Goal: Task Accomplishment & Management: Manage account settings

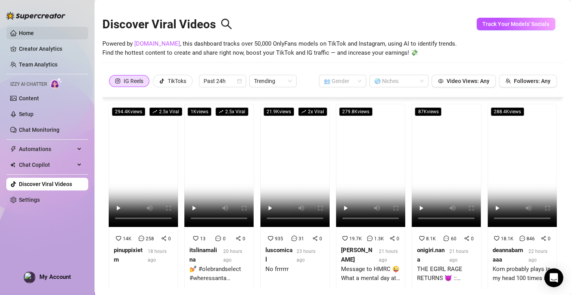
click at [34, 36] on link "Home" at bounding box center [26, 33] width 15 height 6
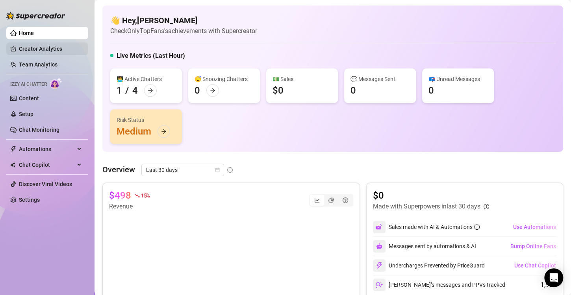
click at [51, 49] on link "Creator Analytics" at bounding box center [50, 49] width 63 height 13
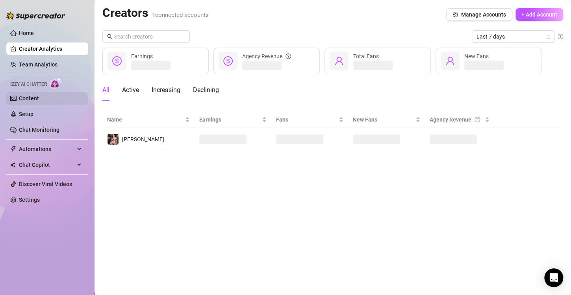
click at [39, 97] on link "Content" at bounding box center [29, 98] width 20 height 6
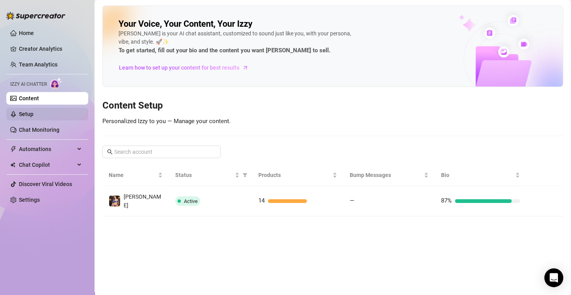
click at [33, 111] on link "Setup" at bounding box center [26, 114] width 15 height 6
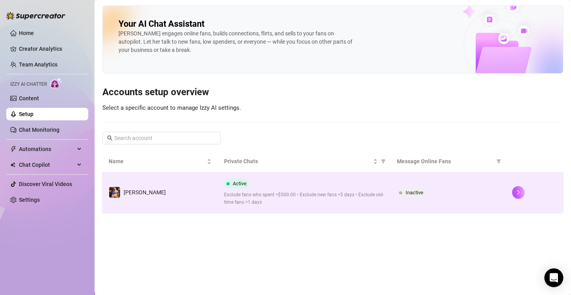
click at [182, 190] on td "Chrissy" at bounding box center [159, 192] width 115 height 41
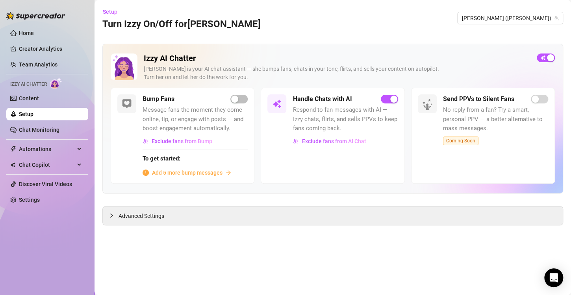
drag, startPoint x: 127, startPoint y: 215, endPoint x: 159, endPoint y: 203, distance: 33.6
click at [128, 215] on span "Advanced Settings" at bounding box center [141, 216] width 46 height 9
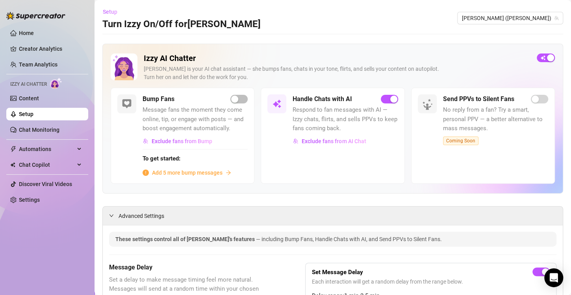
click at [111, 13] on span "Setup" at bounding box center [110, 12] width 15 height 6
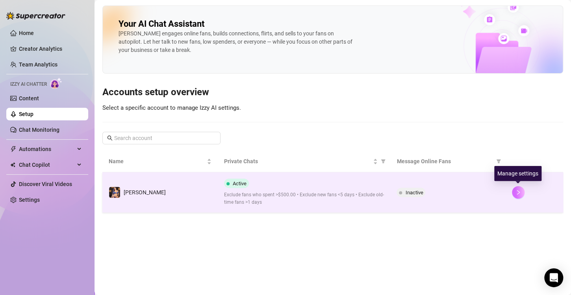
click at [519, 195] on button "button" at bounding box center [518, 192] width 13 height 13
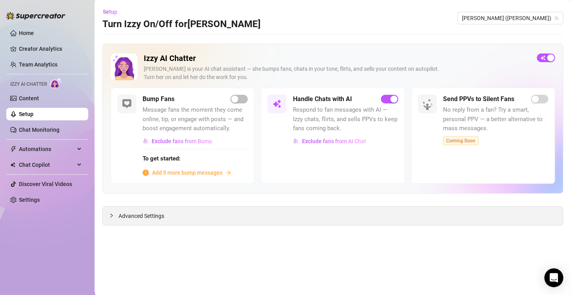
click at [139, 218] on span "Advanced Settings" at bounding box center [141, 216] width 46 height 9
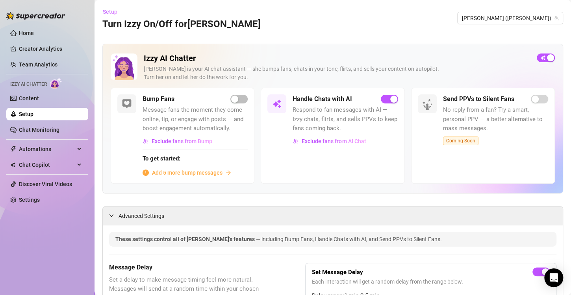
click at [108, 9] on span "Setup" at bounding box center [110, 12] width 15 height 6
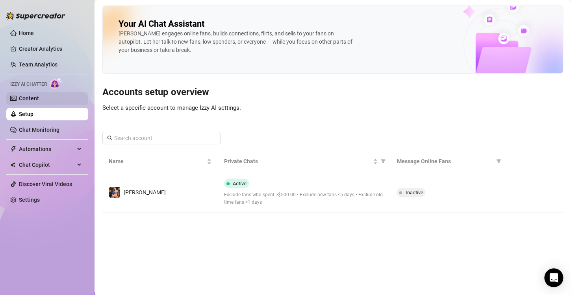
click at [39, 99] on link "Content" at bounding box center [29, 98] width 20 height 6
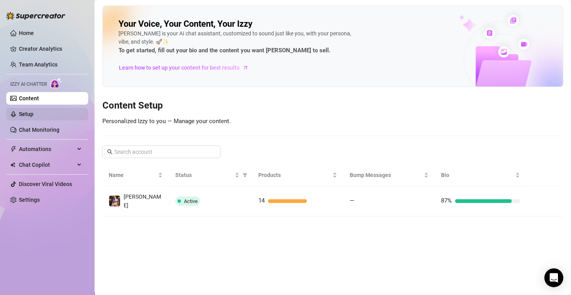
click at [33, 113] on link "Setup" at bounding box center [26, 114] width 15 height 6
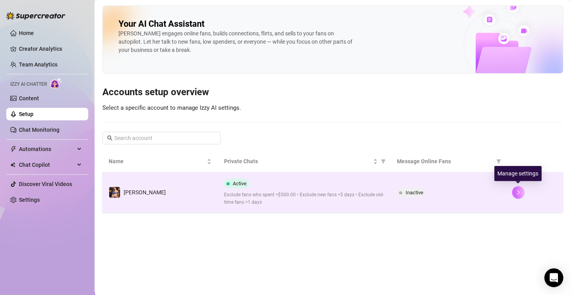
click at [521, 192] on button "button" at bounding box center [518, 192] width 13 height 13
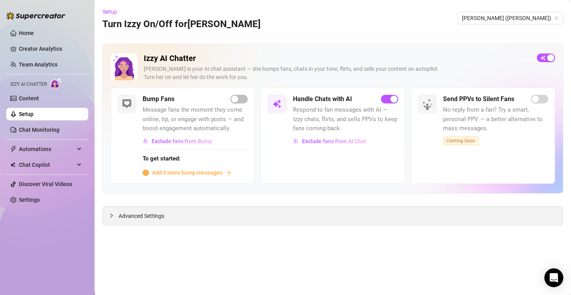
click at [167, 212] on div "Advanced Settings" at bounding box center [333, 216] width 460 height 19
click at [110, 214] on icon "collapsed" at bounding box center [111, 215] width 5 height 5
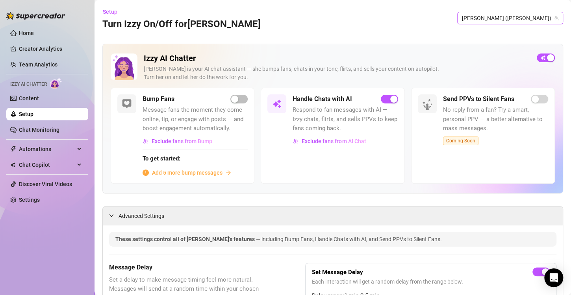
click at [537, 17] on span "Chrissy (chrissy_sztanek)" at bounding box center [510, 18] width 96 height 12
click at [413, 19] on div "Setup Turn Izzy On/Off for Chrissy Chrissy (chrissy_sztanek)" at bounding box center [332, 18] width 461 height 25
click at [37, 131] on link "Chat Monitoring" at bounding box center [39, 130] width 41 height 6
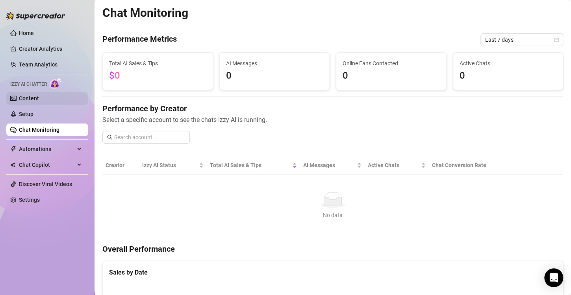
click at [39, 97] on link "Content" at bounding box center [29, 98] width 20 height 6
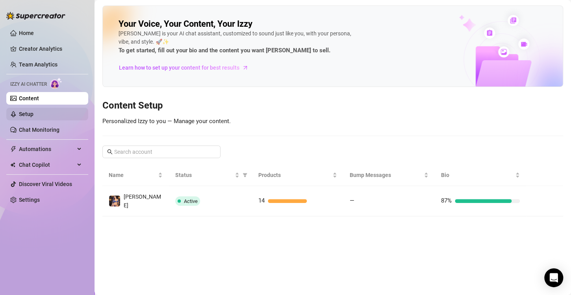
click at [33, 115] on link "Setup" at bounding box center [26, 114] width 15 height 6
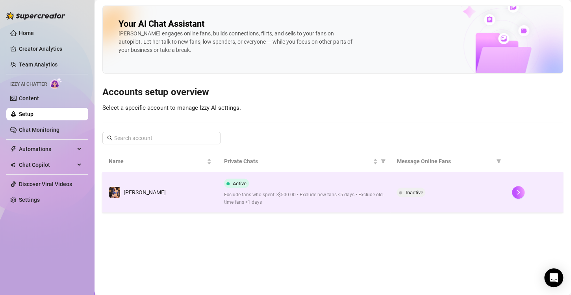
click at [200, 189] on td "Chrissy" at bounding box center [159, 192] width 115 height 41
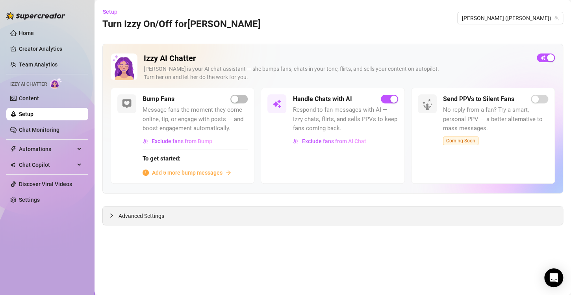
click at [112, 214] on icon "collapsed" at bounding box center [111, 215] width 5 height 5
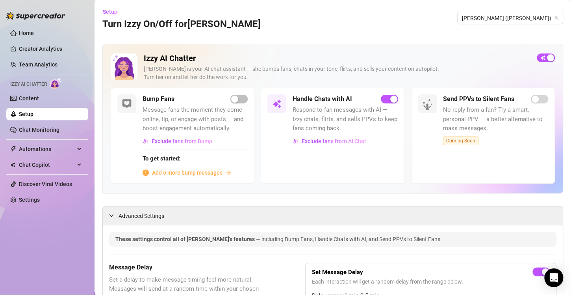
click at [33, 111] on link "Setup" at bounding box center [26, 114] width 15 height 6
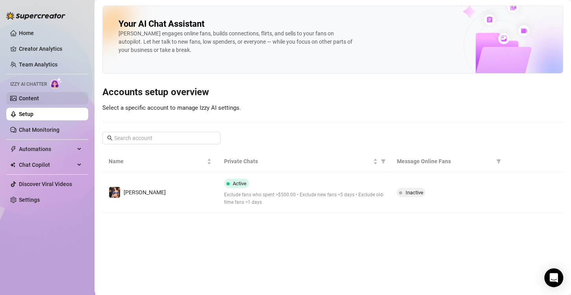
click at [39, 100] on link "Content" at bounding box center [29, 98] width 20 height 6
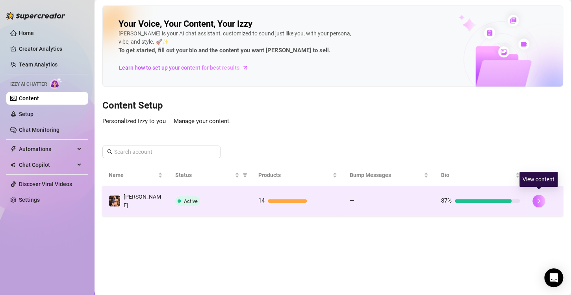
click at [541, 198] on icon "right" at bounding box center [539, 201] width 6 height 6
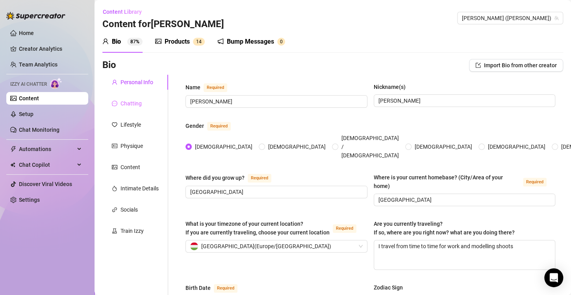
click at [135, 108] on div "Chatting" at bounding box center [135, 103] width 66 height 15
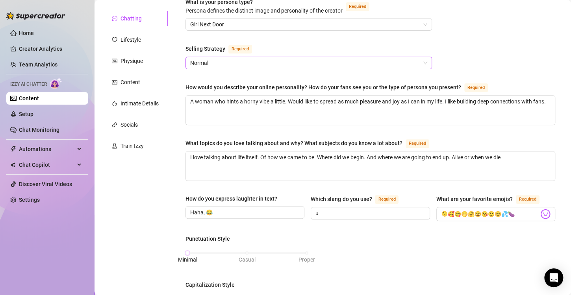
scroll to position [85, 0]
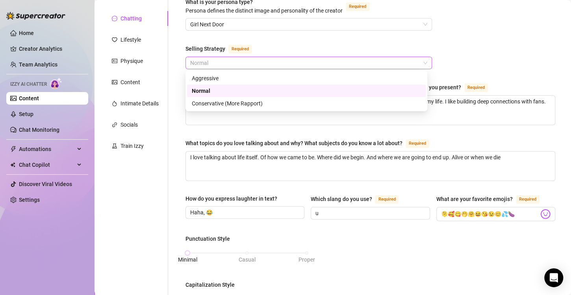
click at [403, 61] on span "Normal" at bounding box center [308, 63] width 237 height 12
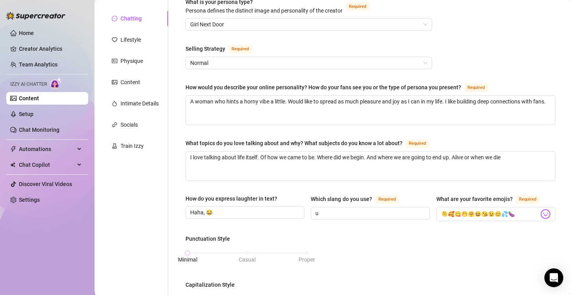
click at [465, 56] on div "What is your persona type? Persona defines the distinct image and personality o…" at bounding box center [370, 280] width 370 height 564
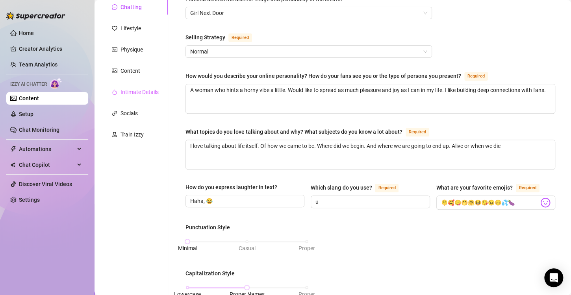
scroll to position [79, 0]
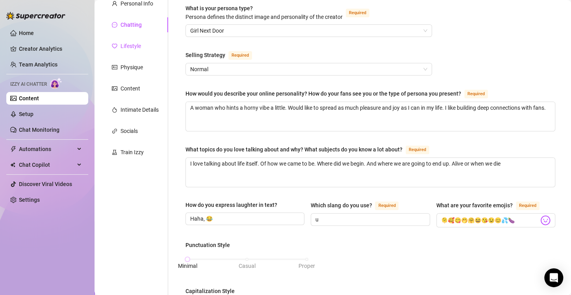
click at [130, 43] on div "Lifestyle" at bounding box center [130, 46] width 20 height 9
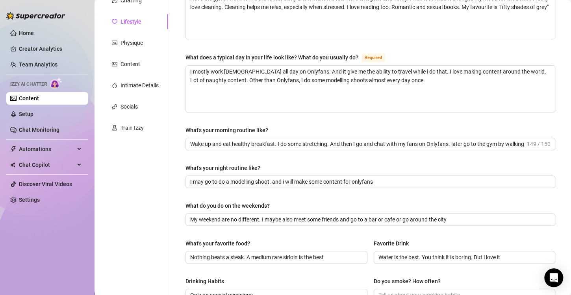
scroll to position [50, 0]
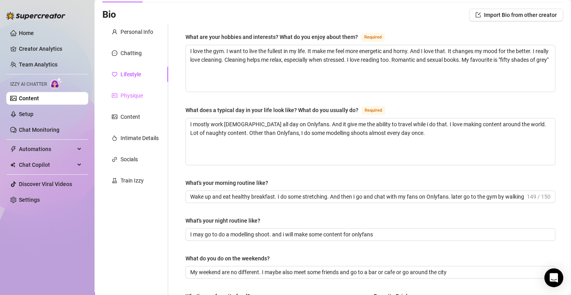
click at [130, 88] on div "Physique" at bounding box center [135, 95] width 66 height 15
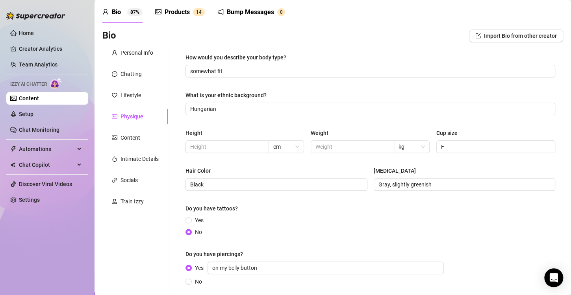
scroll to position [104, 0]
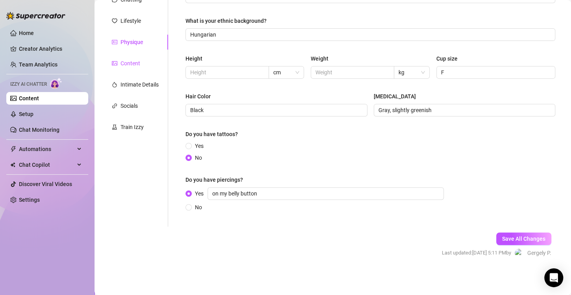
click at [132, 61] on div "Content" at bounding box center [130, 63] width 20 height 9
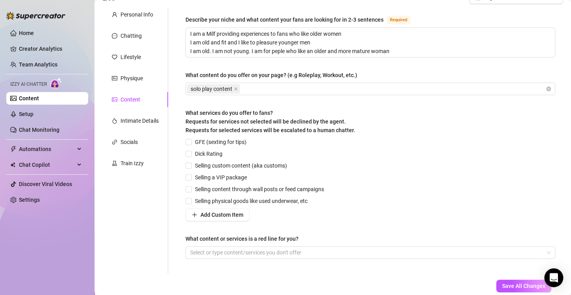
scroll to position [68, 0]
click at [138, 118] on div "Intimate Details" at bounding box center [139, 121] width 38 height 9
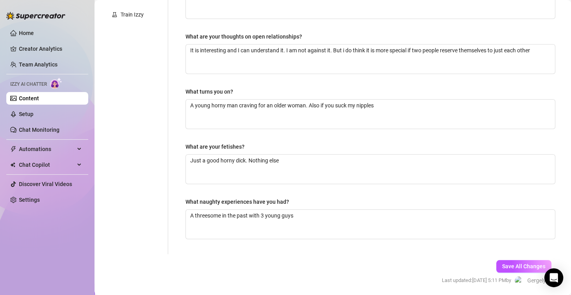
scroll to position [243, 0]
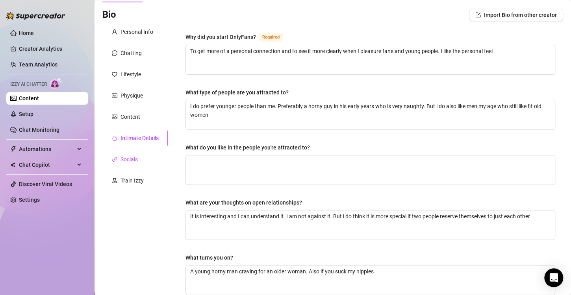
click at [136, 161] on div "Socials" at bounding box center [128, 159] width 17 height 9
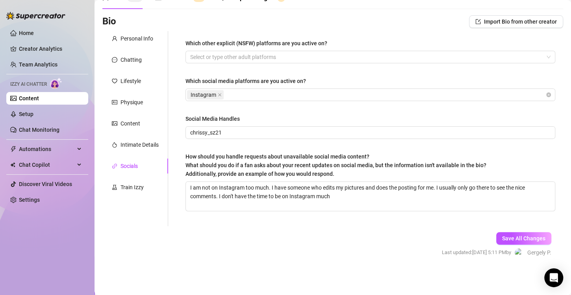
scroll to position [43, 0]
click at [152, 185] on div "Train Izzy" at bounding box center [135, 187] width 66 height 15
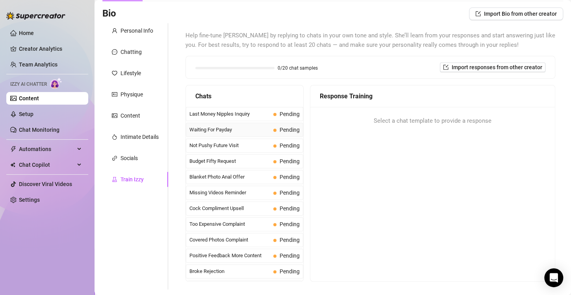
scroll to position [52, 0]
click at [233, 111] on span "Last Money Nipples Inquiry" at bounding box center [229, 114] width 81 height 8
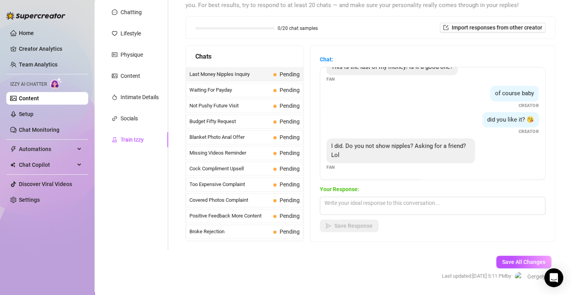
scroll to position [82, 0]
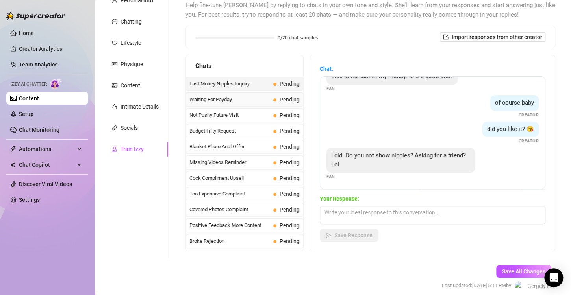
click at [229, 104] on div "Waiting For Payday Pending" at bounding box center [244, 100] width 117 height 14
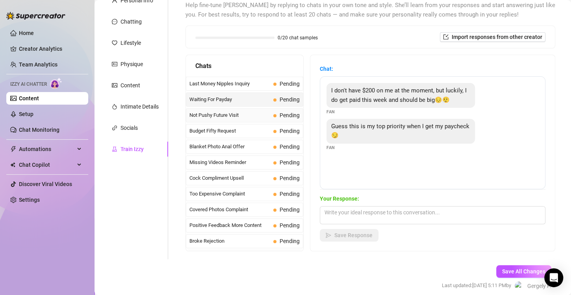
click at [250, 117] on span "Not Pushy Future Visit" at bounding box center [229, 115] width 81 height 8
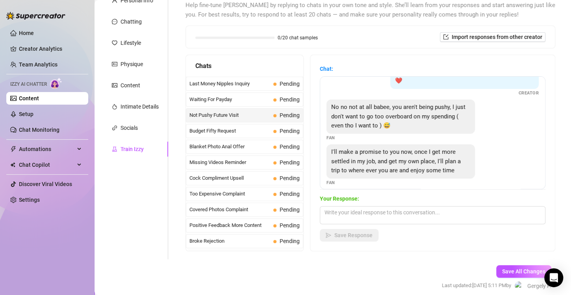
scroll to position [34, 0]
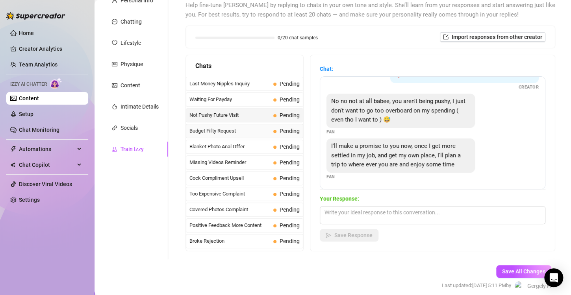
click at [240, 127] on span "Budget Fifty Request" at bounding box center [229, 131] width 81 height 8
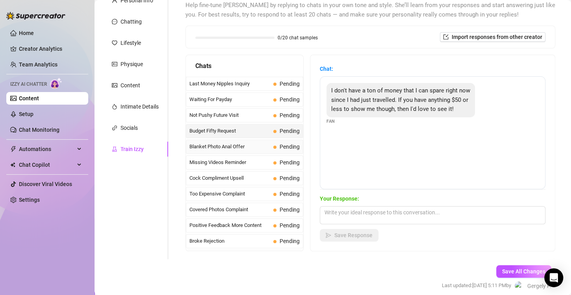
click at [238, 145] on span "Blanket Photo Anal Offer" at bounding box center [229, 147] width 81 height 8
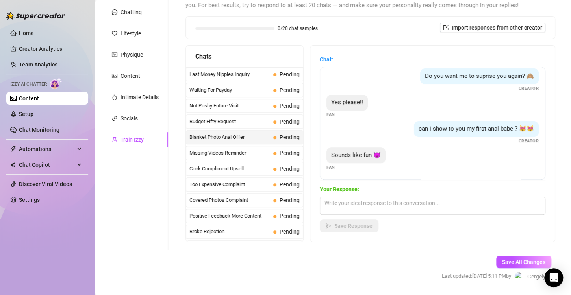
scroll to position [110, 0]
click at [414, 206] on textarea at bounding box center [433, 206] width 226 height 18
click at [428, 235] on div "Chat: Do you like it babe ?😻😻😻 Creator I love it!! 😍😍😍🥰🥰🥰 Fan She's so cuuuuuut…" at bounding box center [432, 144] width 244 height 196
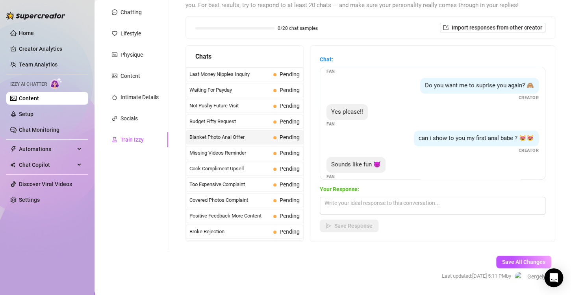
scroll to position [101, 0]
click at [249, 150] on span "Missing Videos Reminder" at bounding box center [229, 153] width 81 height 8
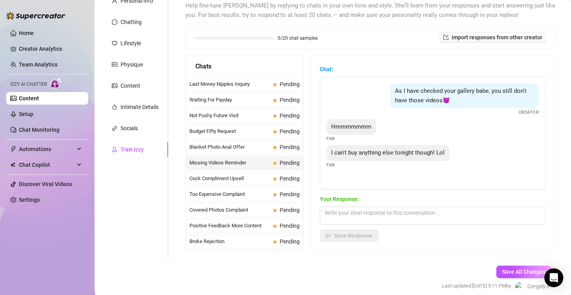
scroll to position [82, 0]
click at [234, 174] on span "Cock Compliment Upsell" at bounding box center [229, 178] width 81 height 8
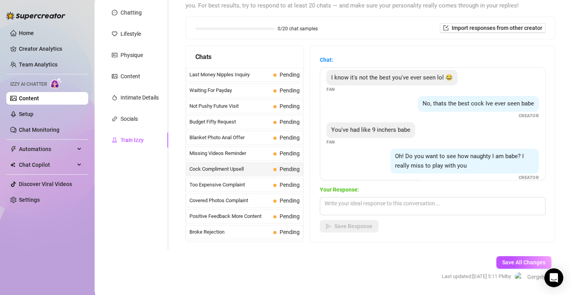
scroll to position [181, 0]
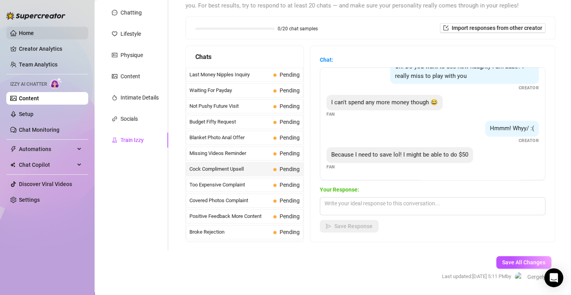
click at [34, 30] on link "Home" at bounding box center [26, 33] width 15 height 6
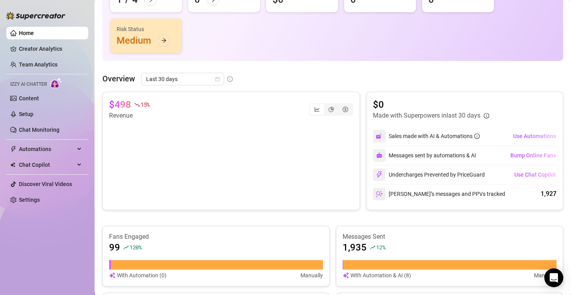
click at [36, 206] on ul "Home Creator Analytics Team Analytics Izzy AI Chatter Content Setup Chat Monito…" at bounding box center [47, 117] width 82 height 186
click at [39, 203] on link "Settings" at bounding box center [29, 200] width 21 height 6
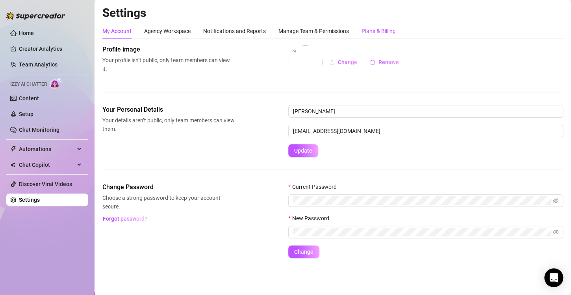
click at [367, 32] on div "Plans & Billing" at bounding box center [378, 31] width 34 height 9
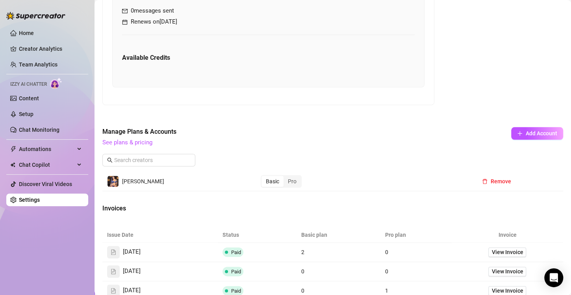
scroll to position [272, 0]
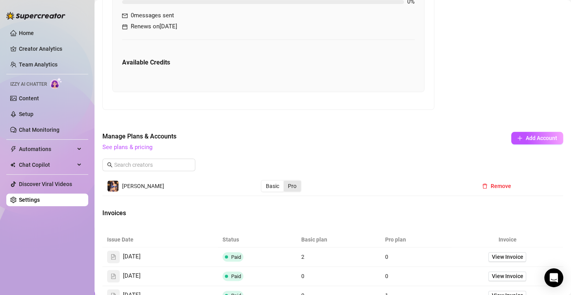
click at [294, 182] on div "Pro" at bounding box center [291, 186] width 17 height 11
click at [285, 182] on input "Pro" at bounding box center [285, 182] width 0 height 0
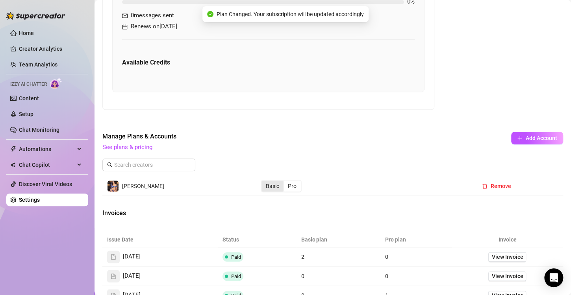
click at [270, 189] on div "Basic" at bounding box center [272, 186] width 22 height 11
click at [263, 182] on input "Basic" at bounding box center [263, 182] width 0 height 0
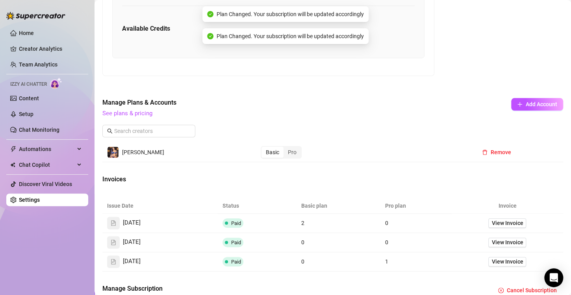
scroll to position [322, 0]
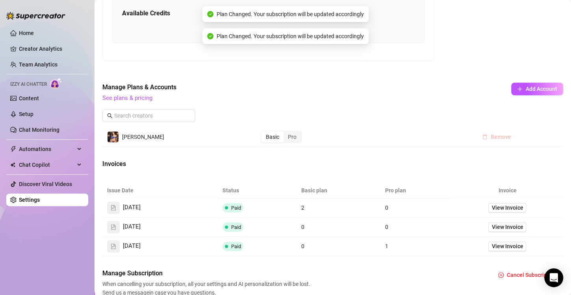
click at [484, 134] on button "Remove" at bounding box center [497, 137] width 42 height 13
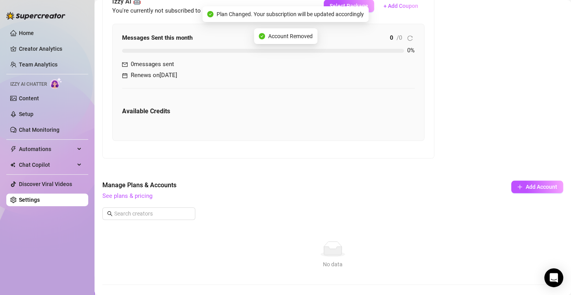
scroll to position [0, 0]
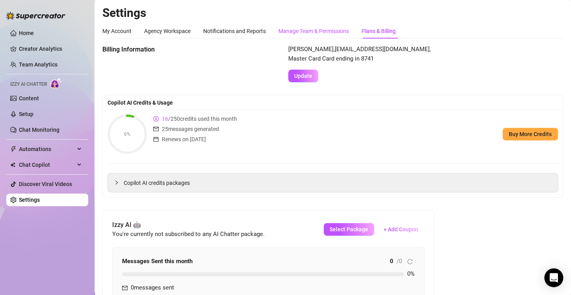
click at [314, 31] on div "Manage Team & Permissions" at bounding box center [313, 31] width 70 height 9
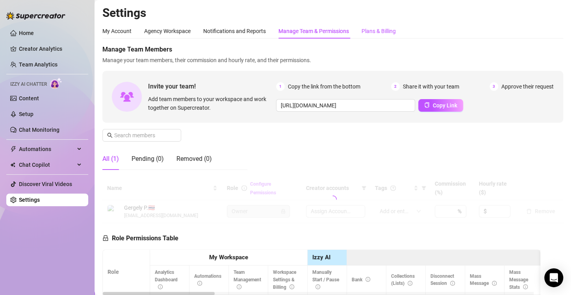
click at [376, 28] on div "Plans & Billing" at bounding box center [378, 31] width 34 height 9
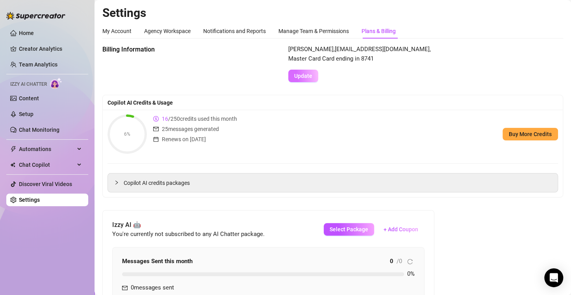
click at [308, 74] on span "Update" at bounding box center [303, 76] width 18 height 6
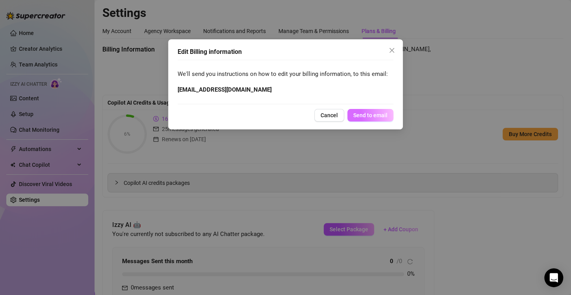
click at [376, 115] on span "Send to email" at bounding box center [370, 115] width 34 height 6
